Goal: Task Accomplishment & Management: Complete application form

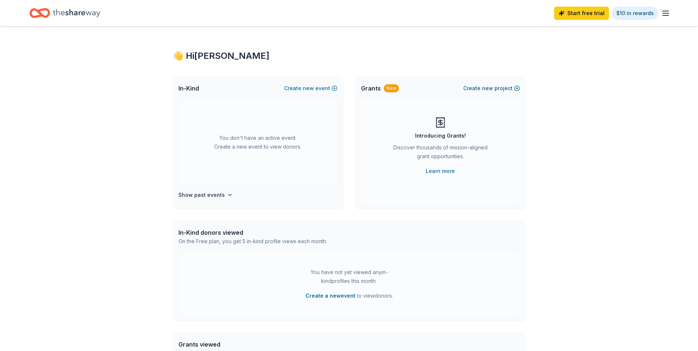
click at [497, 85] on button "Create new project" at bounding box center [491, 88] width 57 height 9
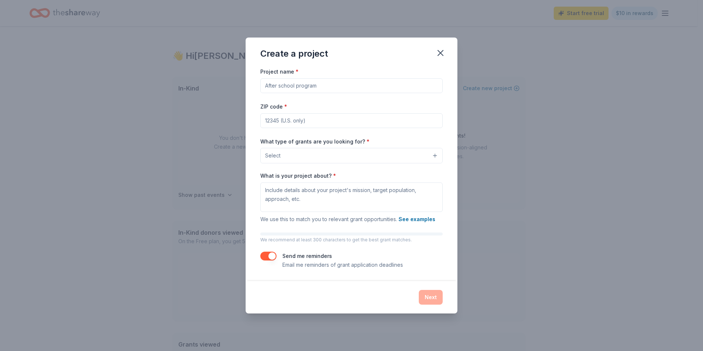
click at [291, 87] on input "Project name *" at bounding box center [351, 85] width 182 height 15
type input "Inspire Calendar Launch"
click at [293, 122] on input "ZIP code *" at bounding box center [351, 120] width 182 height 15
type input "27401"
click at [432, 154] on button "Select" at bounding box center [351, 155] width 182 height 15
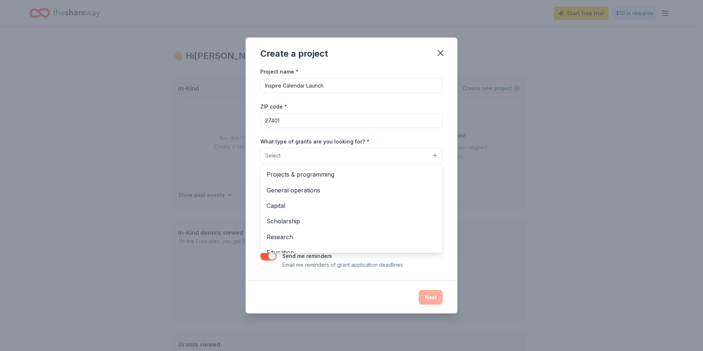
click at [440, 53] on div "Create a project Project name * Inspire Calendar Launch ZIP code * 27401 What t…" at bounding box center [352, 175] width 212 height 275
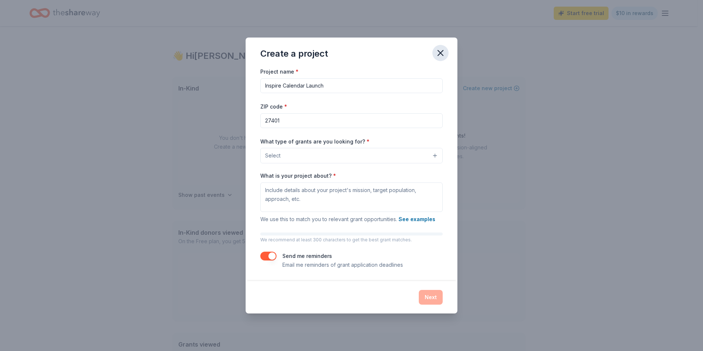
click at [437, 53] on icon "button" at bounding box center [440, 53] width 10 height 10
click at [439, 55] on icon "button" at bounding box center [440, 52] width 5 height 5
click at [440, 50] on icon "button" at bounding box center [440, 53] width 10 height 10
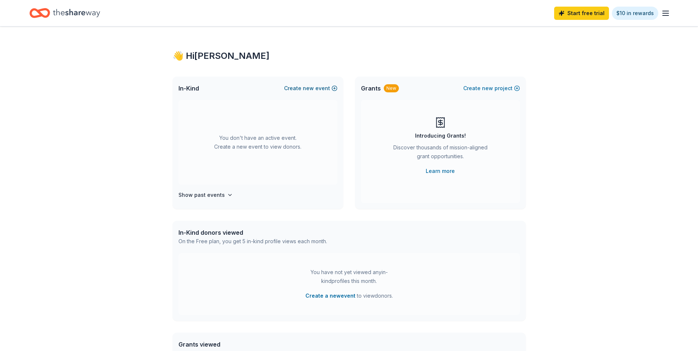
click at [298, 89] on button "Create new event" at bounding box center [310, 88] width 53 height 9
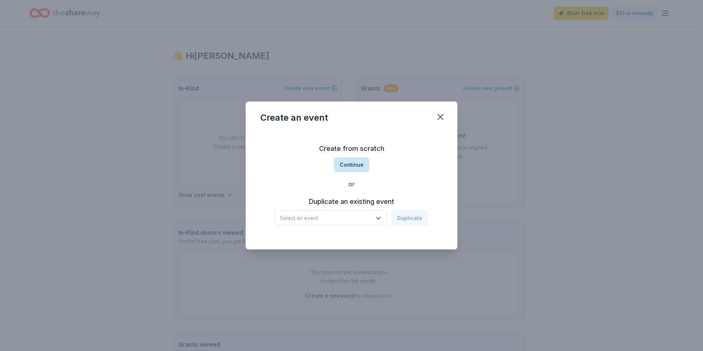
click at [349, 161] on button "Continue" at bounding box center [352, 164] width 36 height 15
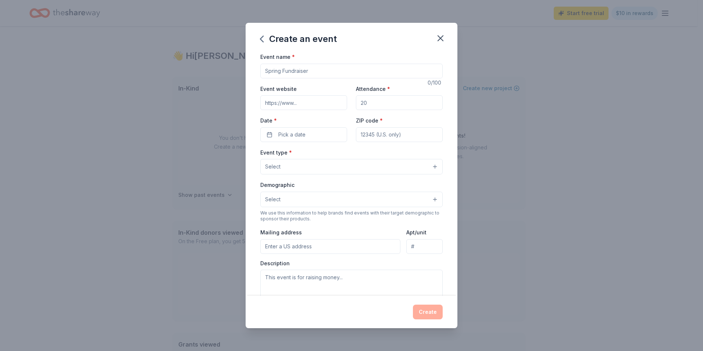
click at [280, 67] on input "Event name *" at bounding box center [351, 71] width 182 height 15
type input "Inspire Calendar Launch"
click at [303, 101] on input "Event website" at bounding box center [303, 102] width 87 height 15
click at [327, 105] on input "Event website" at bounding box center [303, 102] width 87 height 15
type input "[DOMAIN_NAME]"
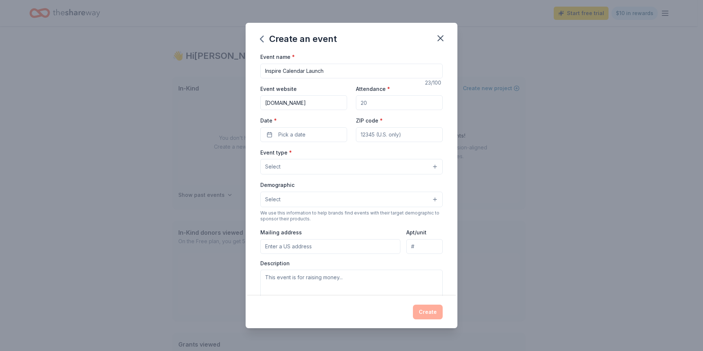
click at [369, 106] on input "Attendance *" at bounding box center [399, 102] width 87 height 15
type input "100"
click at [292, 132] on span "Pick a date" at bounding box center [291, 134] width 27 height 9
click at [343, 154] on button "Go to next month" at bounding box center [342, 154] width 10 height 10
click at [343, 229] on button "27" at bounding box center [341, 230] width 13 height 13
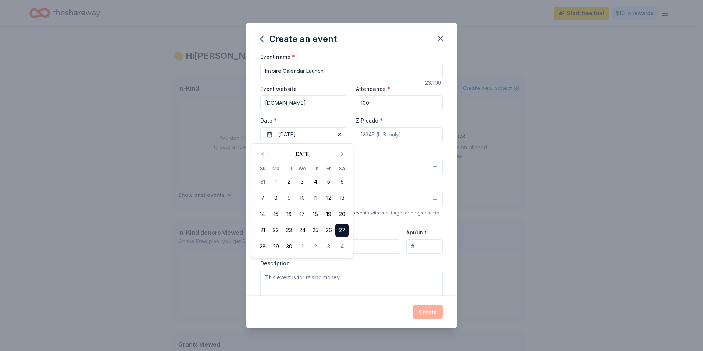
click at [373, 135] on input "ZIP code *" at bounding box center [399, 134] width 87 height 15
type input "27401"
click at [284, 165] on button "Select" at bounding box center [351, 166] width 182 height 15
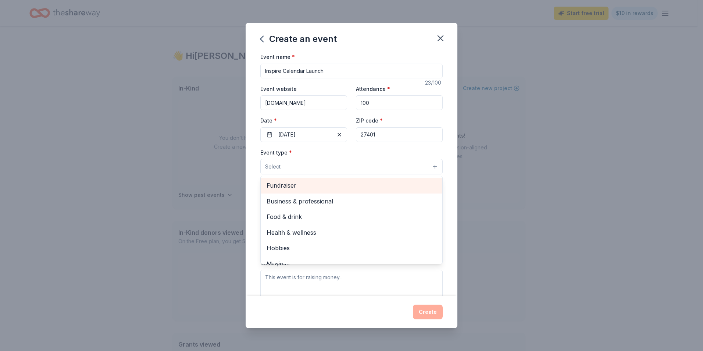
click at [287, 184] on span "Fundraiser" at bounding box center [352, 186] width 170 height 10
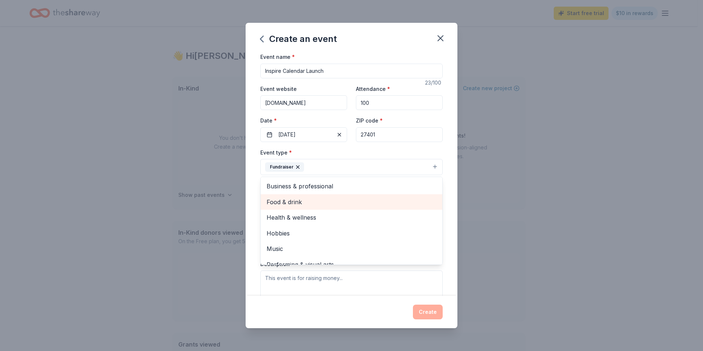
click at [307, 201] on span "Food & drink" at bounding box center [352, 202] width 170 height 10
click at [307, 202] on span "Health & wellness" at bounding box center [352, 202] width 170 height 10
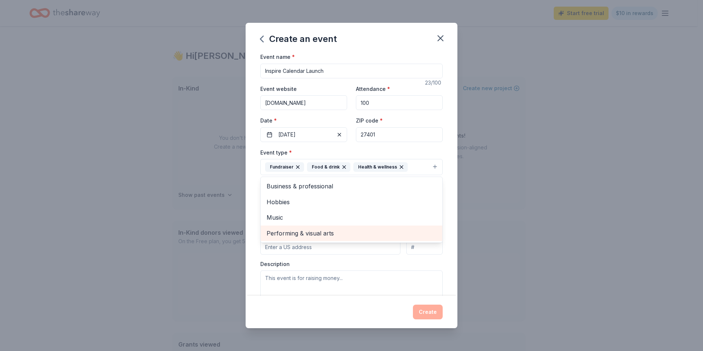
click at [309, 234] on span "Performing & visual arts" at bounding box center [352, 233] width 170 height 10
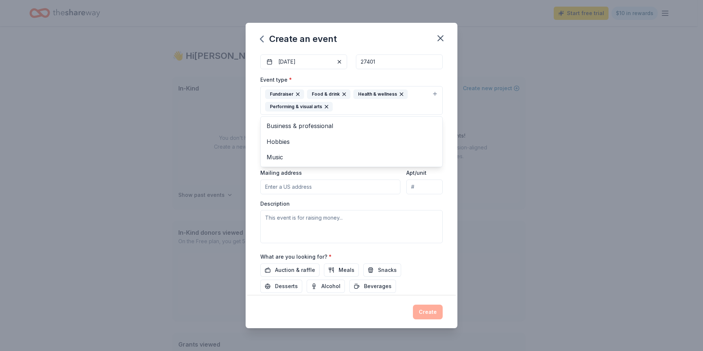
scroll to position [83, 0]
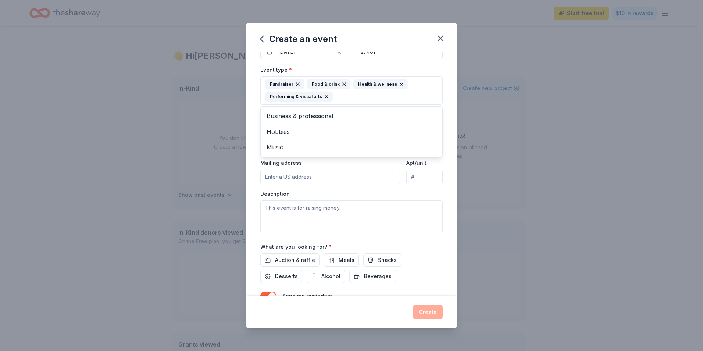
click at [291, 178] on div "Event type * Fundraiser Food & drink Health & wellness Performing & visual arts…" at bounding box center [351, 149] width 182 height 168
click at [289, 177] on input "Mailing address" at bounding box center [330, 177] width 140 height 15
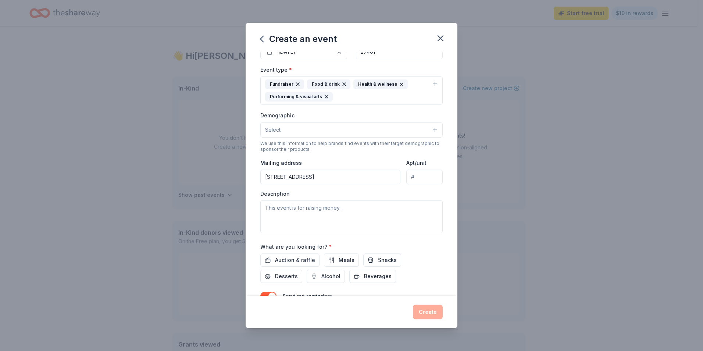
type input "[STREET_ADDRESS]"
click at [412, 179] on input "Apt/unit" at bounding box center [424, 177] width 36 height 15
type input "Suite 512"
click at [293, 218] on textarea at bounding box center [351, 216] width 182 height 33
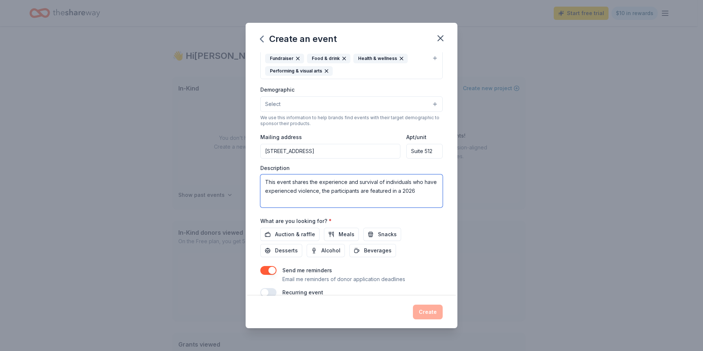
scroll to position [120, 0]
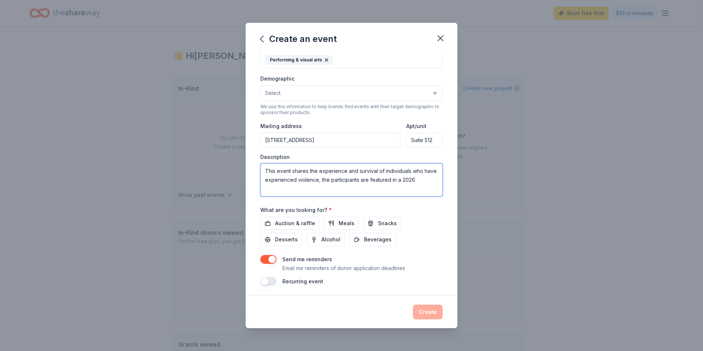
click at [341, 181] on textarea "This event shares the experience and survival of individuals who have experienc…" at bounding box center [351, 179] width 182 height 33
click at [431, 181] on textarea "This event shares the experience and survival of individuals who have experienc…" at bounding box center [351, 179] width 182 height 33
click at [281, 186] on textarea "This event shares the experience and survival of individuals who have experienc…" at bounding box center [351, 179] width 182 height 33
type textarea "This event shares the experience and survival of individuals who have experienc…"
click at [339, 221] on span "Meals" at bounding box center [347, 223] width 16 height 9
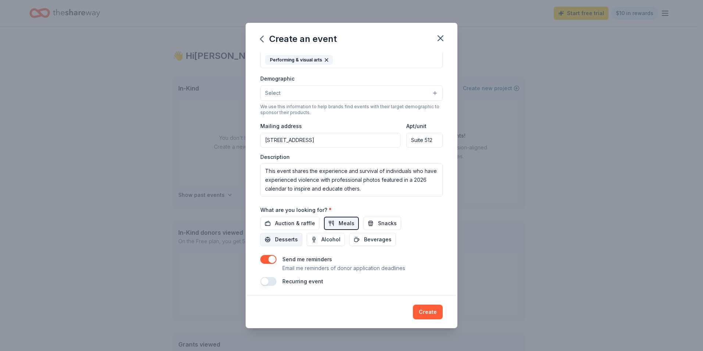
click at [288, 238] on span "Desserts" at bounding box center [286, 239] width 23 height 9
click at [287, 223] on span "Auction & raffle" at bounding box center [295, 223] width 40 height 9
click at [382, 242] on span "Beverages" at bounding box center [378, 239] width 28 height 9
click at [426, 92] on button "Select" at bounding box center [351, 92] width 182 height 15
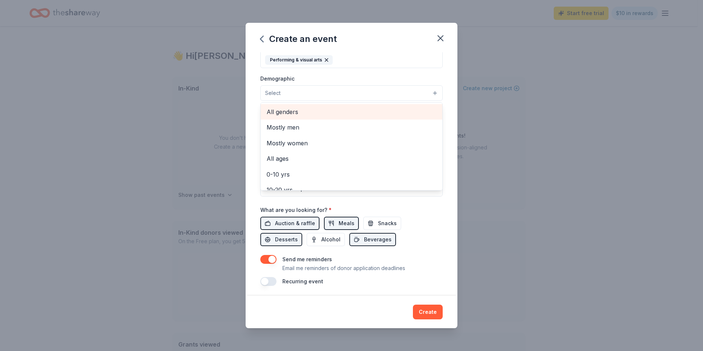
click at [314, 111] on span "All genders" at bounding box center [352, 112] width 170 height 10
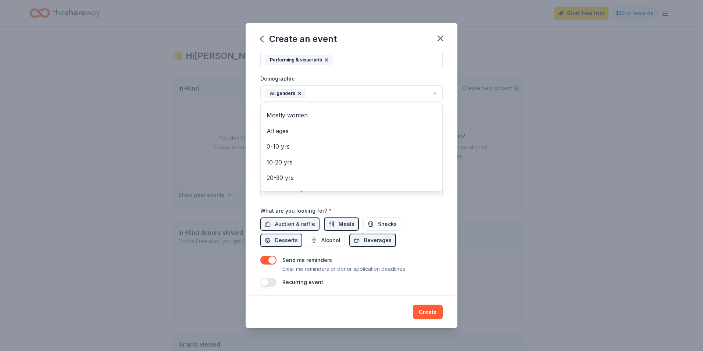
scroll to position [10, 0]
click at [284, 131] on span "All ages" at bounding box center [352, 134] width 170 height 10
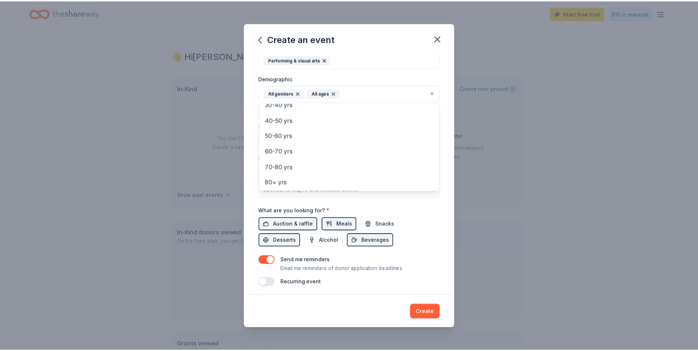
scroll to position [87, 0]
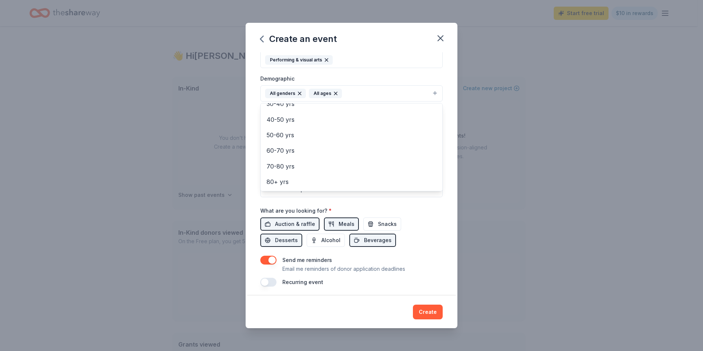
click at [436, 252] on div "Event name * Inspire Calendar Launch 23 /100 Event website [DOMAIN_NAME] Attend…" at bounding box center [351, 110] width 182 height 354
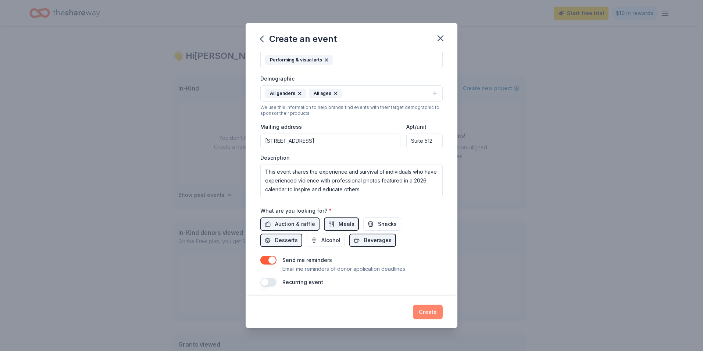
click at [426, 309] on button "Create" at bounding box center [428, 311] width 30 height 15
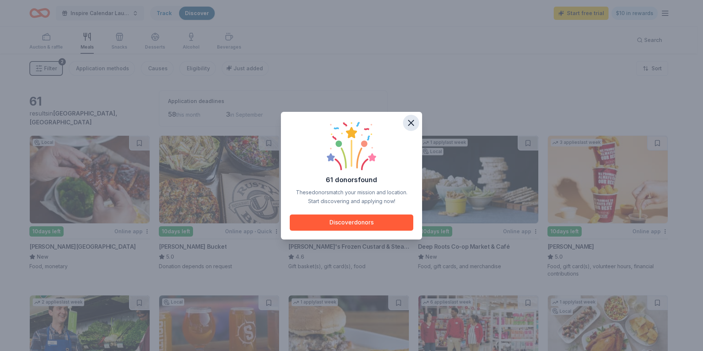
click at [408, 120] on icon "button" at bounding box center [411, 123] width 10 height 10
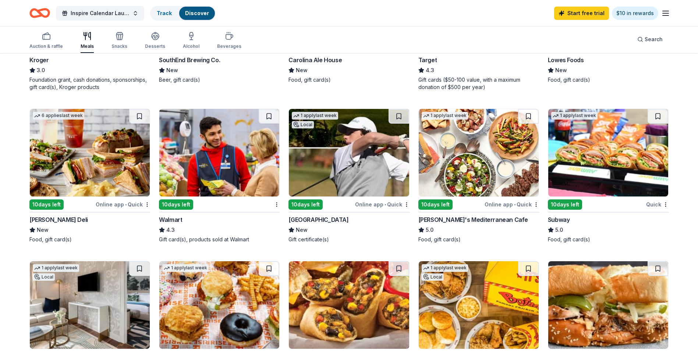
scroll to position [350, 0]
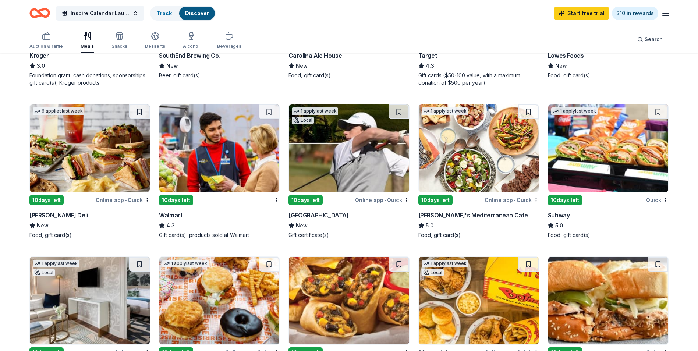
click at [108, 200] on div "Online app • Quick" at bounding box center [123, 199] width 54 height 9
click at [93, 14] on span "Inspire Calendar Launch" at bounding box center [100, 13] width 59 height 9
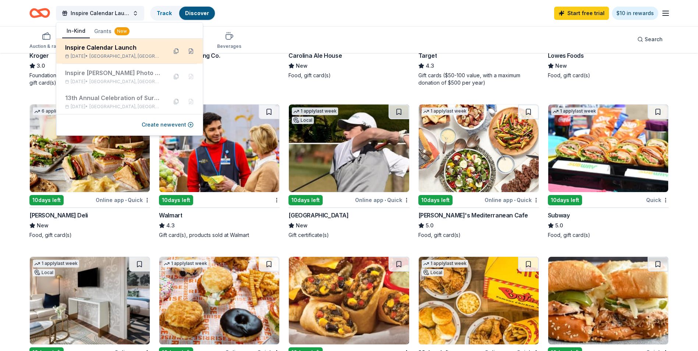
click at [87, 50] on div "Inspire Calendar Launch" at bounding box center [113, 47] width 96 height 9
click at [191, 51] on button at bounding box center [191, 51] width 12 height 12
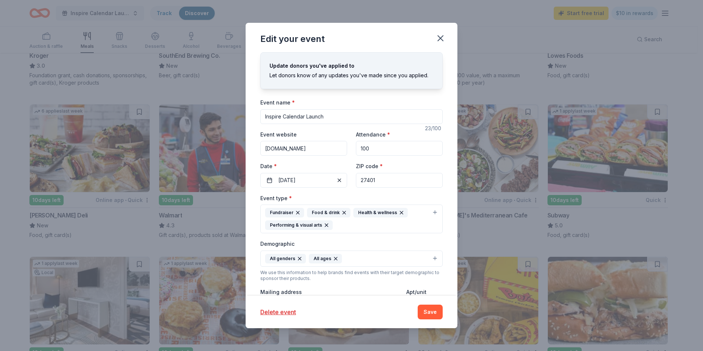
click at [314, 282] on div "Event type * Fundraiser Food & drink Health & wellness Performing & visual arts…" at bounding box center [351, 277] width 182 height 169
drag, startPoint x: 303, startPoint y: 284, endPoint x: 266, endPoint y: 272, distance: 39.3
click at [266, 272] on div "Event type * Fundraiser Food & drink Health & wellness Performing & visual arts…" at bounding box center [351, 277] width 182 height 169
drag, startPoint x: 266, startPoint y: 272, endPoint x: 323, endPoint y: 283, distance: 58.1
click at [333, 282] on div "Event type * Fundraiser Food & drink Health & wellness Performing & visual arts…" at bounding box center [351, 277] width 182 height 169
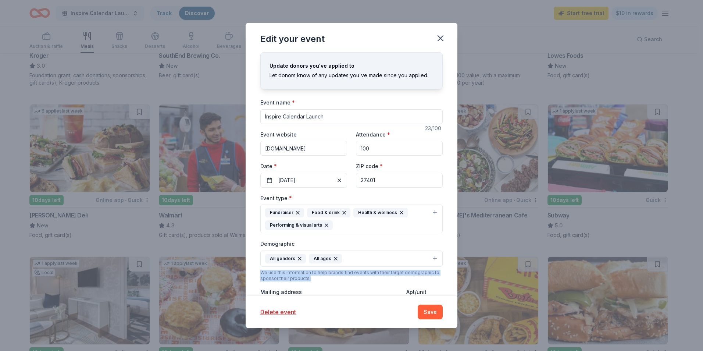
drag, startPoint x: 311, startPoint y: 281, endPoint x: 260, endPoint y: 274, distance: 51.2
click at [260, 274] on div "Update donors you've applied to Let donors know of any updates you've made sinc…" at bounding box center [352, 173] width 212 height 243
copy div "We use this information to help brands find events with their target demographi…"
click at [434, 311] on button "Save" at bounding box center [430, 311] width 25 height 15
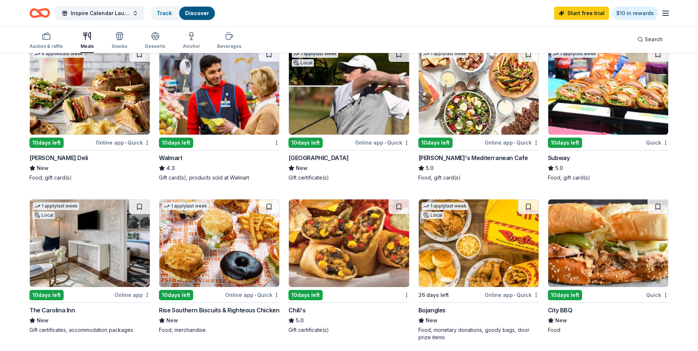
scroll to position [413, 0]
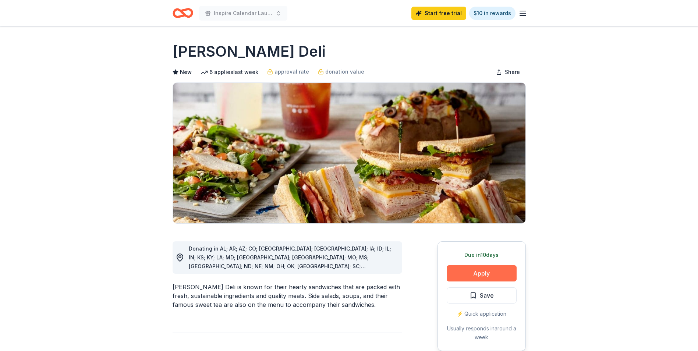
click at [461, 271] on button "Apply" at bounding box center [481, 273] width 70 height 16
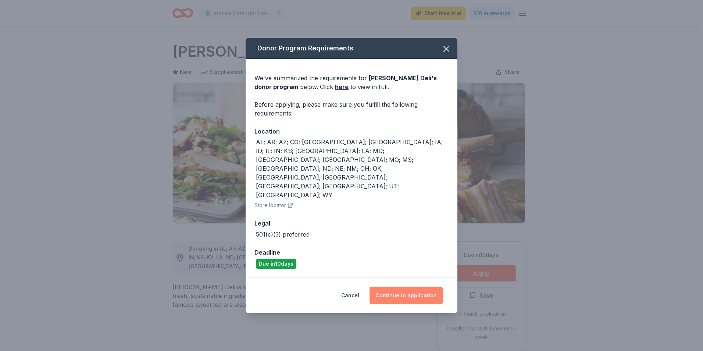
click at [401, 286] on button "Continue to application" at bounding box center [406, 295] width 73 height 18
